Goal: Find contact information: Find contact information

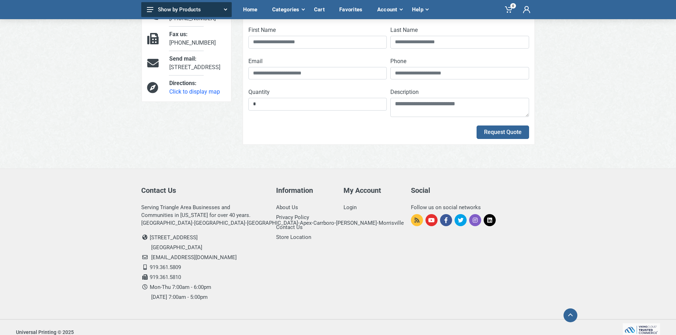
scroll to position [126, 0]
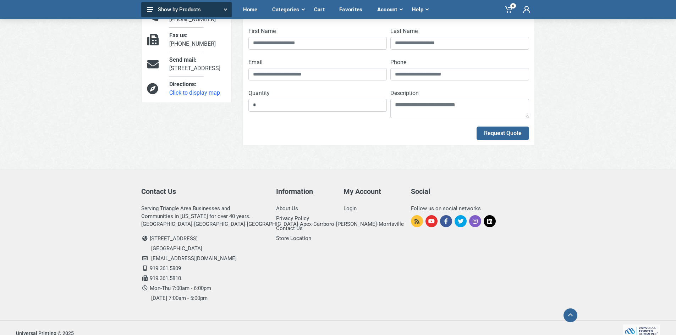
drag, startPoint x: 212, startPoint y: 238, endPoint x: 150, endPoint y: 241, distance: 62.2
click at [150, 241] on li "[STREET_ADDRESS]" at bounding box center [203, 239] width 124 height 10
copy li "[STREET_ADDRESS]"
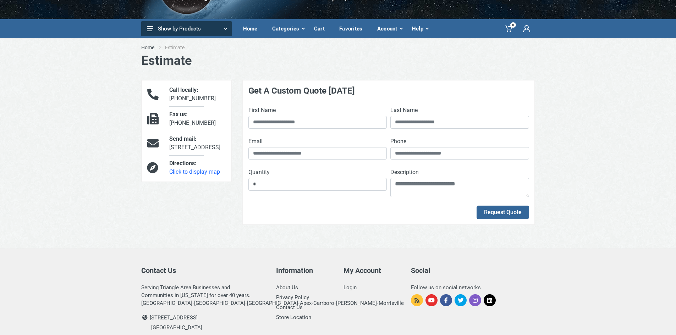
scroll to position [17, 0]
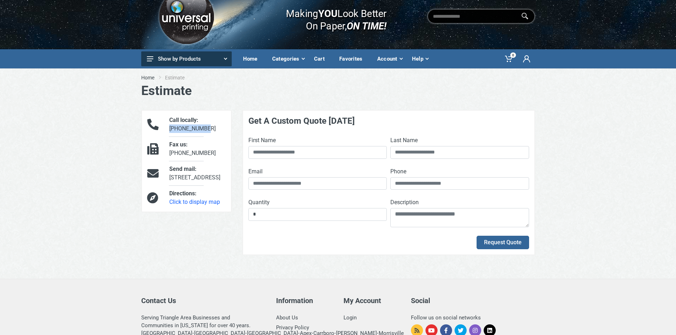
drag, startPoint x: 205, startPoint y: 128, endPoint x: 169, endPoint y: 130, distance: 35.6
click at [169, 130] on div "Call locally: [PHONE_NUMBER]" at bounding box center [197, 124] width 67 height 17
click at [180, 171] on span "Send mail:" at bounding box center [182, 169] width 27 height 7
click at [155, 176] on icon at bounding box center [152, 173] width 11 height 17
click at [154, 176] on icon at bounding box center [152, 173] width 11 height 17
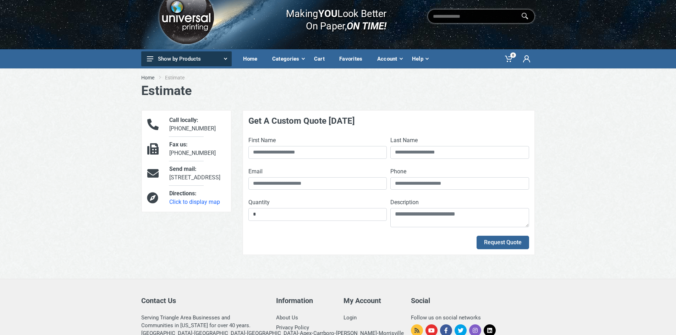
click at [200, 177] on div "Send mail: [STREET_ADDRESS]" at bounding box center [197, 173] width 67 height 17
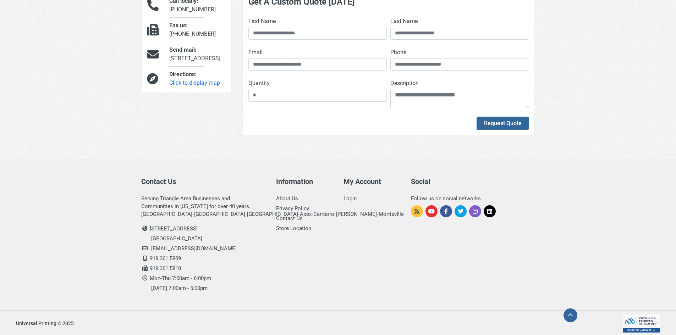
scroll to position [137, 0]
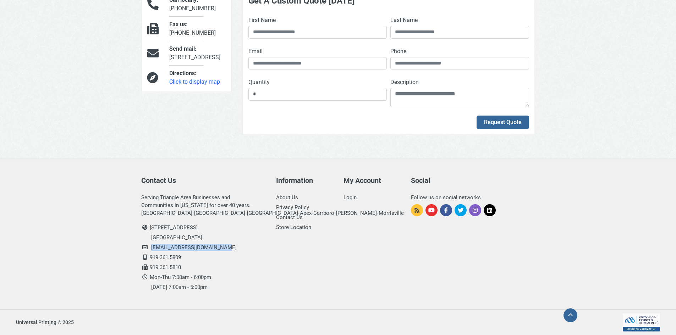
drag, startPoint x: 213, startPoint y: 249, endPoint x: 151, endPoint y: 251, distance: 62.1
click at [151, 251] on li "[EMAIL_ADDRESS][DOMAIN_NAME]" at bounding box center [203, 248] width 124 height 10
copy link "[EMAIL_ADDRESS][DOMAIN_NAME]"
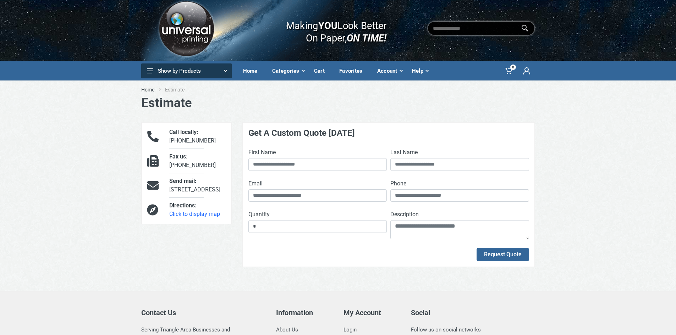
scroll to position [0, 0]
